Goal: Information Seeking & Learning: Learn about a topic

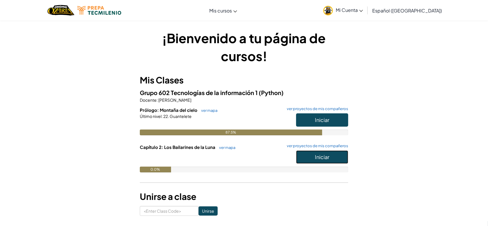
click at [319, 161] on button "Iniciar" at bounding box center [322, 156] width 52 height 13
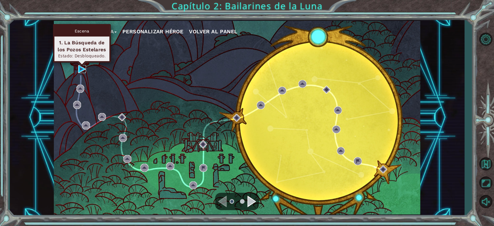
click at [81, 72] on img at bounding box center [82, 69] width 8 height 8
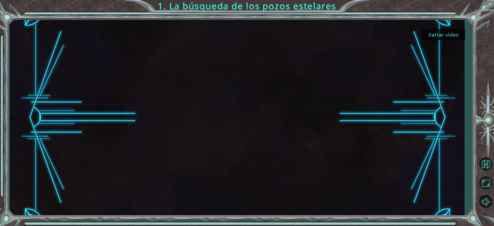
click at [437, 35] on button "Saltar video" at bounding box center [443, 34] width 43 height 11
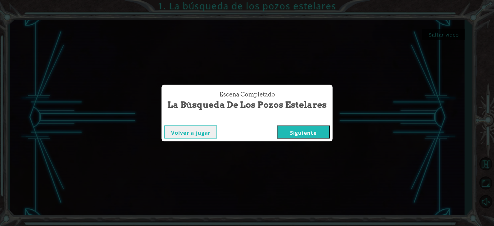
click at [298, 128] on button "Siguiente" at bounding box center [303, 131] width 53 height 13
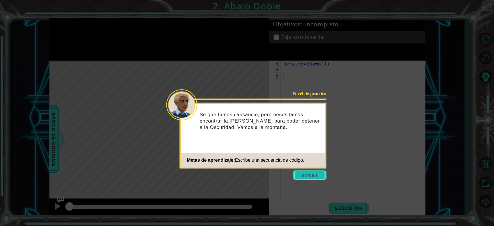
click at [306, 177] on button "Start" at bounding box center [309, 174] width 33 height 9
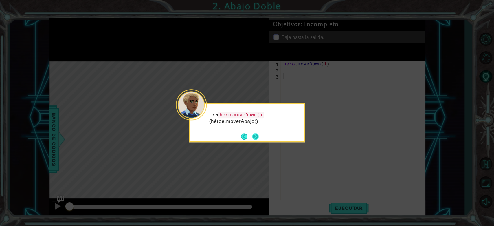
click at [258, 133] on button "Next" at bounding box center [255, 136] width 6 height 6
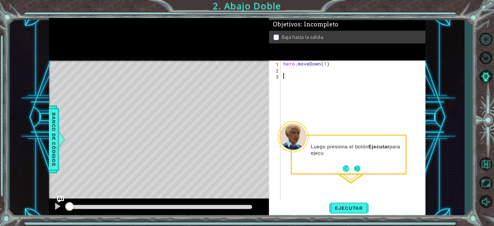
click at [360, 168] on button "Next" at bounding box center [357, 168] width 7 height 7
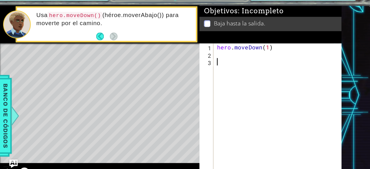
click at [223, 57] on div "hero . moveDown ( 1 )" at bounding box center [268, 121] width 106 height 152
drag, startPoint x: 216, startPoint y: 46, endPoint x: 270, endPoint y: 46, distance: 53.5
click at [270, 46] on div "hero . moveDown ( 1 )" at bounding box center [268, 121] width 106 height 152
click at [257, 49] on div "hero . moveDown ( 1 )" at bounding box center [266, 115] width 103 height 140
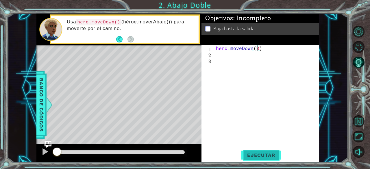
type textarea "hero.moveDown(3)"
click at [255, 155] on span "Ejecutar" at bounding box center [262, 155] width 40 height 6
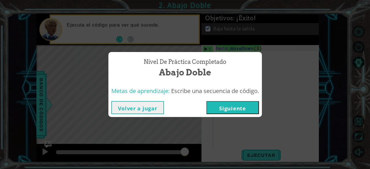
click at [242, 106] on button "Siguiente" at bounding box center [233, 107] width 53 height 13
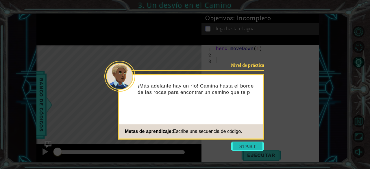
click at [238, 144] on button "Start" at bounding box center [247, 146] width 33 height 9
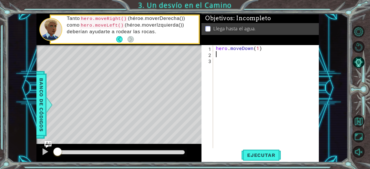
click at [226, 54] on div "hero . moveDown ( 1 )" at bounding box center [268, 102] width 106 height 115
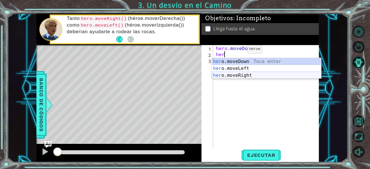
click at [301, 75] on div "her o.moveDown Toca enter her o.moveLeft [PERSON_NAME] enter her o.moveRight To…" at bounding box center [267, 75] width 110 height 35
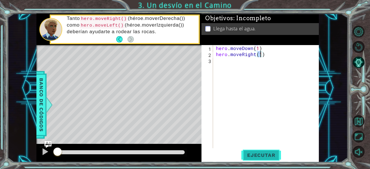
type textarea "hero.moveRight(1)"
click at [262, 154] on span "Ejecutar" at bounding box center [262, 155] width 40 height 6
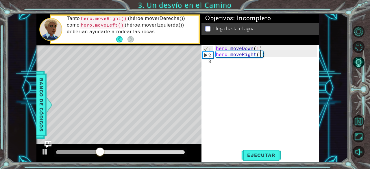
click at [227, 62] on div "hero . moveDown ( 1 ) hero . moveRight ( 1 )" at bounding box center [268, 102] width 106 height 115
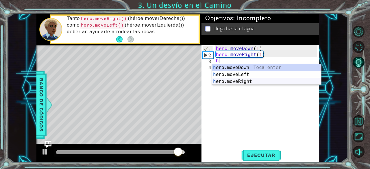
click at [265, 83] on div "h ero.moveDown Toca enter h ero.moveLeft Toca enter h ero.moveRight Toca enter" at bounding box center [267, 81] width 110 height 35
type textarea "hero.moveRight(1)"
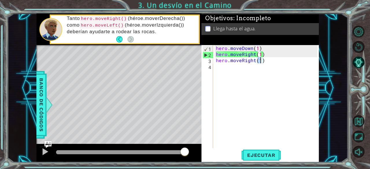
click at [232, 69] on div "hero . moveDown ( 1 ) hero . moveRight ( 1 ) hero . moveRight ( 1 )" at bounding box center [268, 102] width 106 height 115
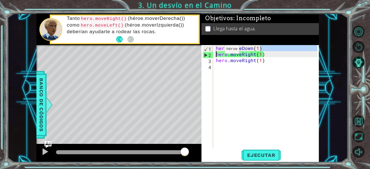
drag, startPoint x: 271, startPoint y: 50, endPoint x: 210, endPoint y: 51, distance: 61.4
click at [210, 51] on div "1 2 3 4 hero . moveDown ( 1 ) hero . moveRight ( 1 ) hero . moveRight ( 1 ) ההה…" at bounding box center [260, 96] width 116 height 103
type textarea "hero.moveDown(1) hero.moveRight(1)"
click at [237, 70] on div "hero . moveDown ( 1 ) hero . moveRight ( 1 ) hero . moveRight ( 1 )" at bounding box center [268, 102] width 106 height 115
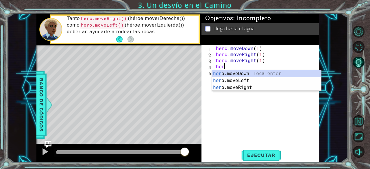
scroll to position [0, 0]
click at [241, 72] on div "hero .moveDown Toca enter hero .moveLeft Toca enter hero .moveRight Toca enter" at bounding box center [267, 87] width 110 height 35
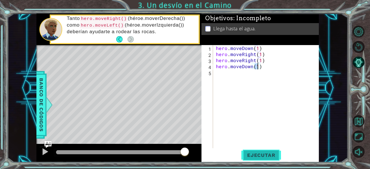
type textarea "hero.moveDown(1)"
click at [263, 153] on span "Ejecutar" at bounding box center [262, 155] width 40 height 6
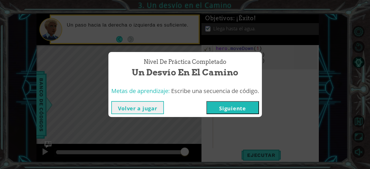
click at [227, 110] on button "Siguiente" at bounding box center [233, 107] width 53 height 13
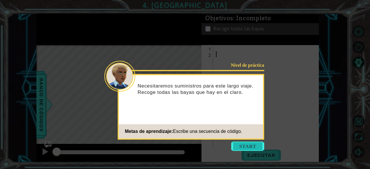
click at [245, 147] on button "Start" at bounding box center [247, 146] width 33 height 9
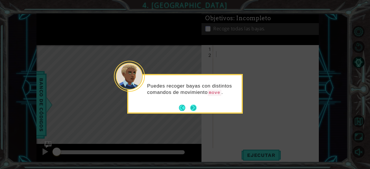
click at [193, 108] on button "Next" at bounding box center [193, 108] width 6 height 6
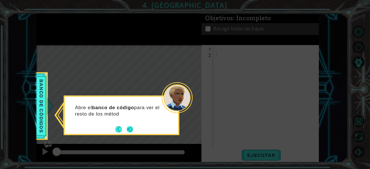
click at [130, 128] on button "Next" at bounding box center [130, 129] width 7 height 7
click at [130, 128] on button "Next" at bounding box center [130, 129] width 6 height 6
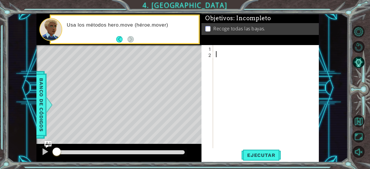
click at [222, 49] on div at bounding box center [268, 102] width 106 height 115
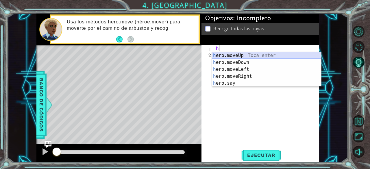
click at [237, 57] on div "h ero.moveUp Toca enter h ero.moveDown Toca enter h ero.moveLeft Toca enter h e…" at bounding box center [267, 76] width 110 height 49
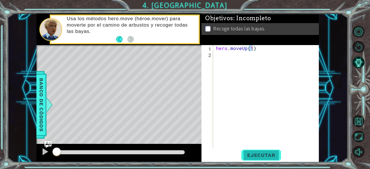
click at [269, 155] on span "Ejecutar" at bounding box center [262, 155] width 40 height 6
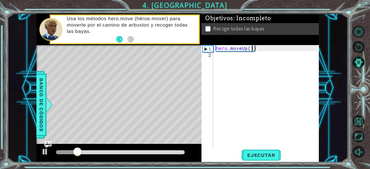
scroll to position [0, 2]
type textarea "hero.moveUp(3)"
click at [260, 157] on span "Ejecutar" at bounding box center [262, 155] width 40 height 6
click at [242, 57] on div "hero . moveUp ( 3 )" at bounding box center [268, 102] width 106 height 115
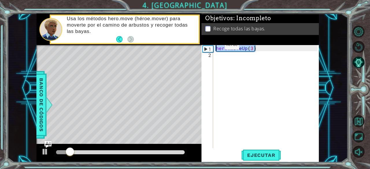
drag, startPoint x: 267, startPoint y: 47, endPoint x: 207, endPoint y: 46, distance: 59.6
click at [207, 46] on div "1 2 hero . moveUp ( 3 ) ההההההההההההההההההההההההההההההההההההההההההההההההההההההה…" at bounding box center [260, 96] width 116 height 103
type textarea "hero.moveUp(3)"
